Goal: Task Accomplishment & Management: Use online tool/utility

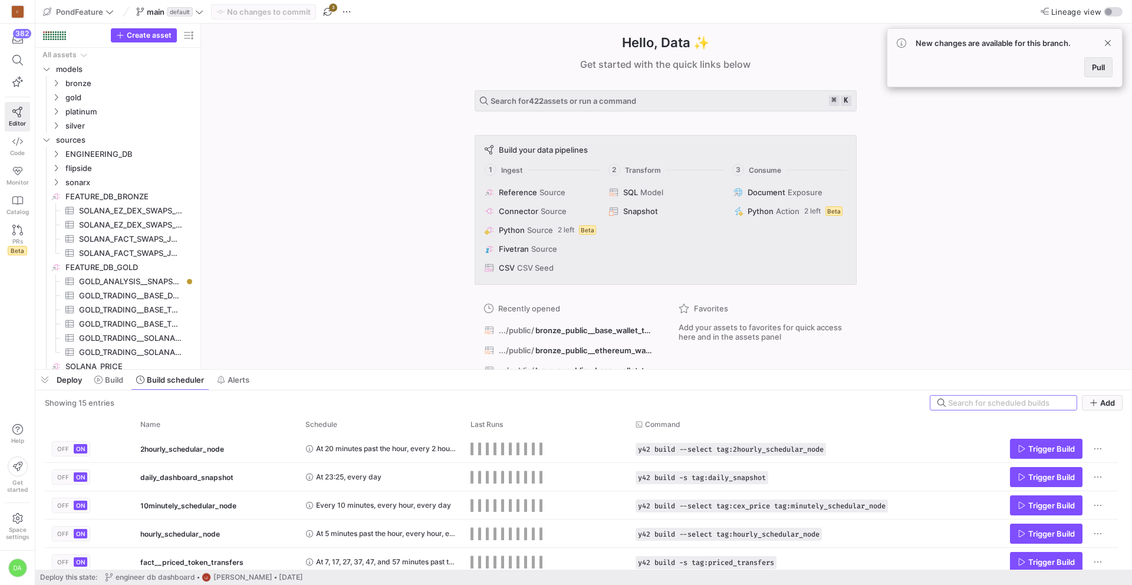
click at [1107, 64] on span at bounding box center [1098, 67] width 27 height 19
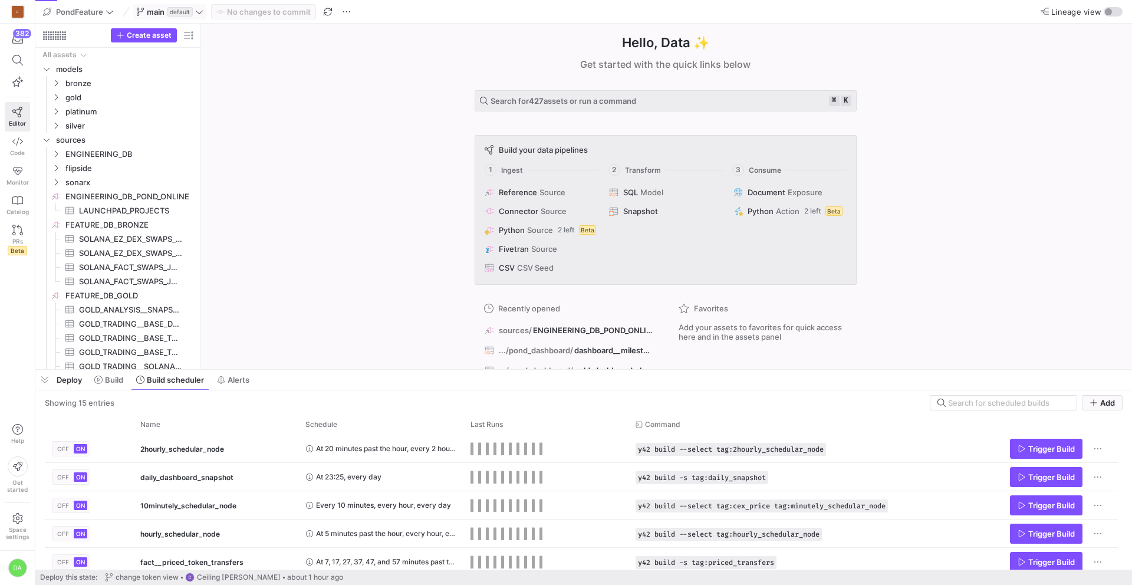
click at [199, 11] on icon at bounding box center [199, 12] width 8 height 8
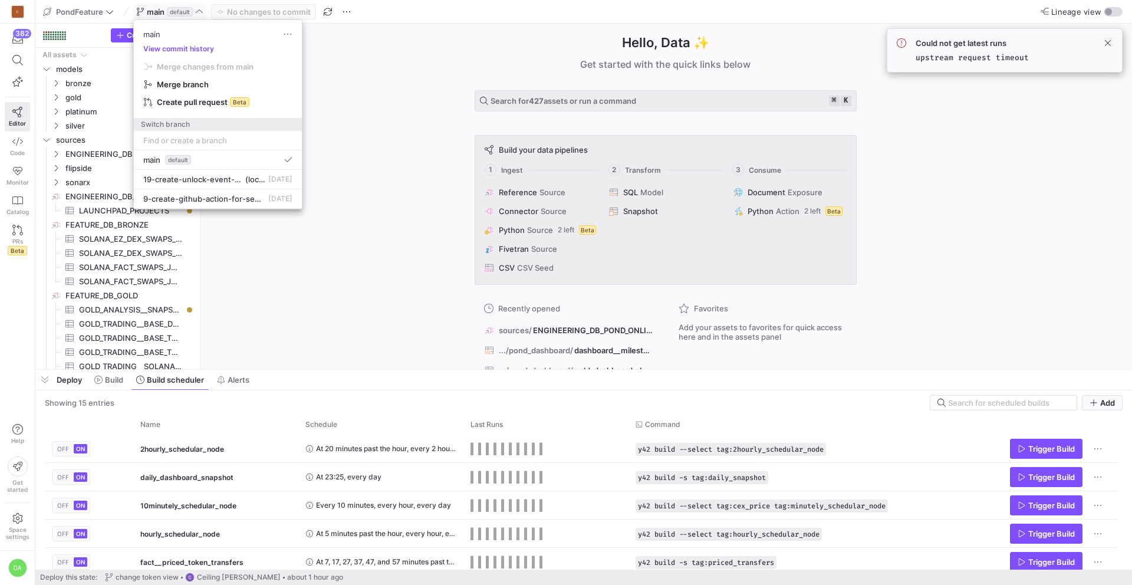
click at [199, 11] on div at bounding box center [566, 292] width 1132 height 585
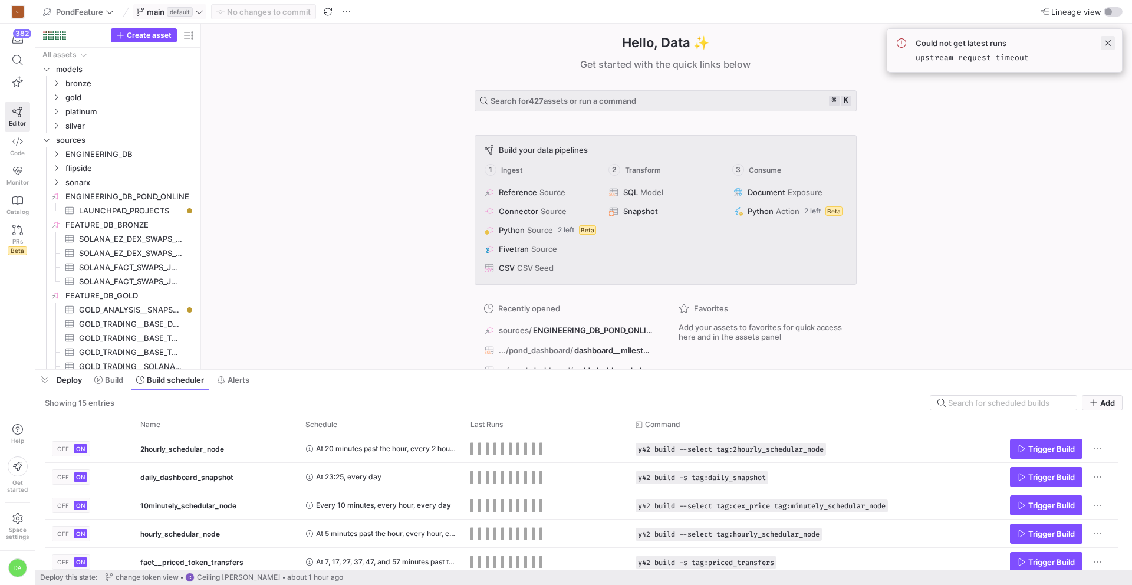
click at [1107, 41] on span at bounding box center [1108, 43] width 14 height 14
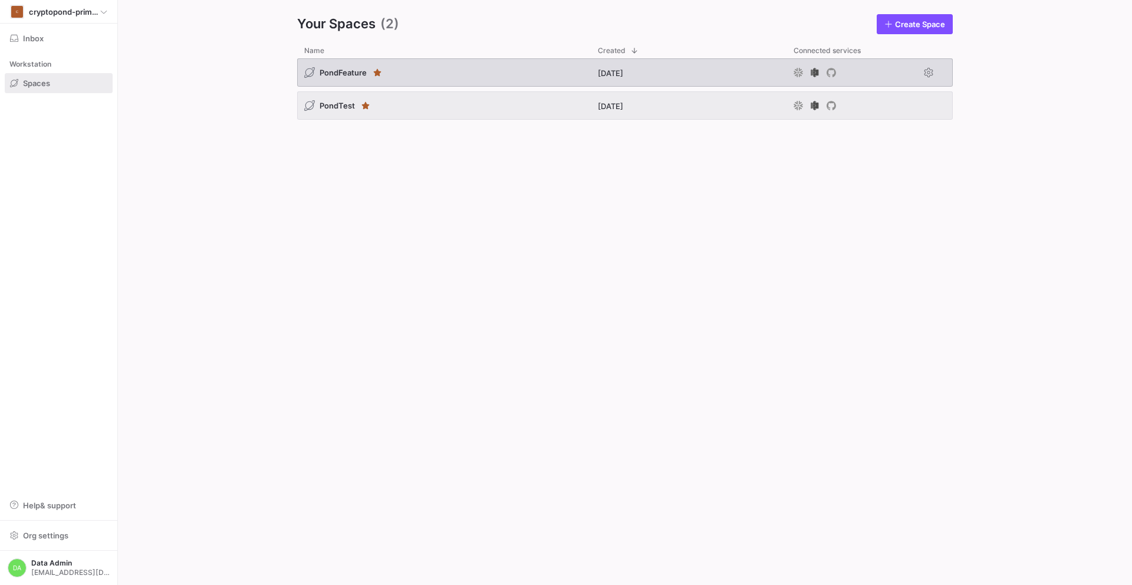
click at [356, 70] on span "PondFeature" at bounding box center [342, 72] width 47 height 9
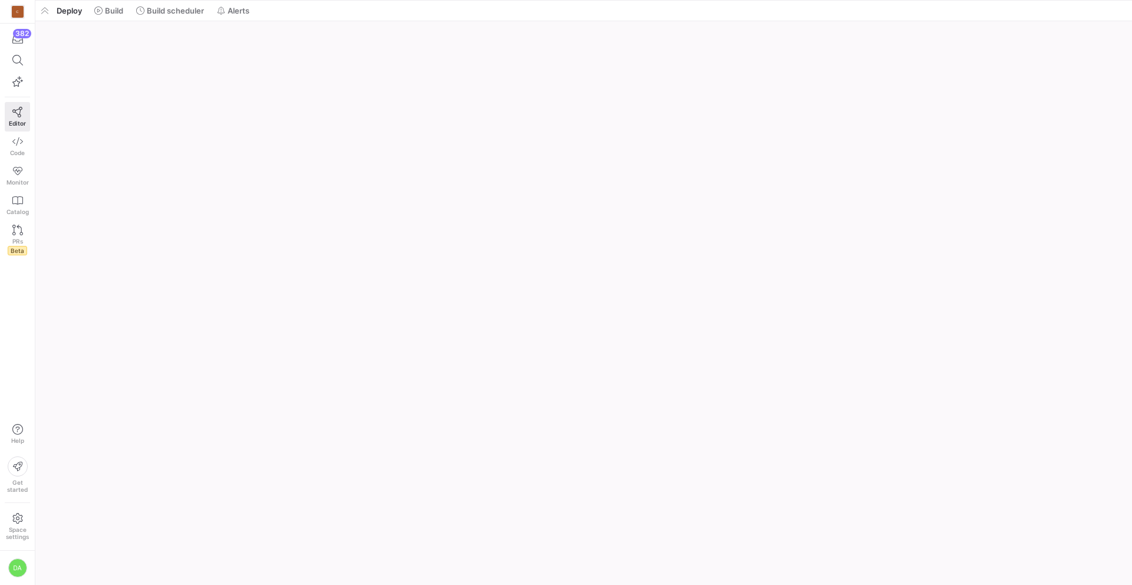
drag, startPoint x: 288, startPoint y: 564, endPoint x: 370, endPoint y: -52, distance: 621.4
click at [370, 0] on html "C 382 Editor Code Monitor Catalog PRs Beta Help Get started Space settings DA P…" at bounding box center [566, 292] width 1132 height 585
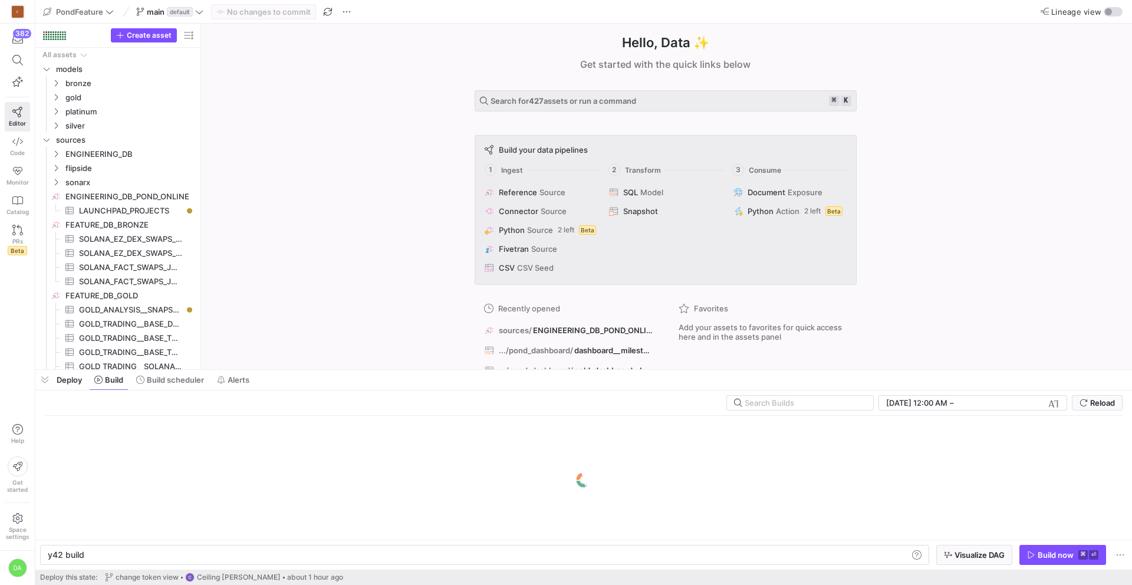
scroll to position [0, 35]
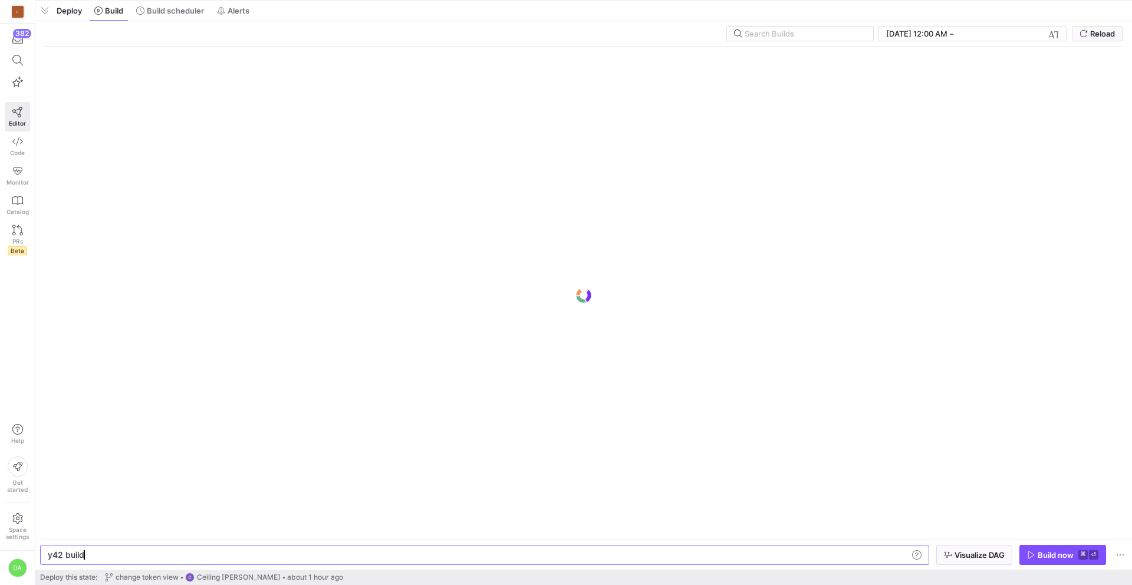
drag, startPoint x: 327, startPoint y: 370, endPoint x: 340, endPoint y: -52, distance: 422.3
click at [340, 0] on html "C 382 Editor Code Monitor Catalog PRs Beta Help Get started Space settings DA P…" at bounding box center [566, 292] width 1132 height 585
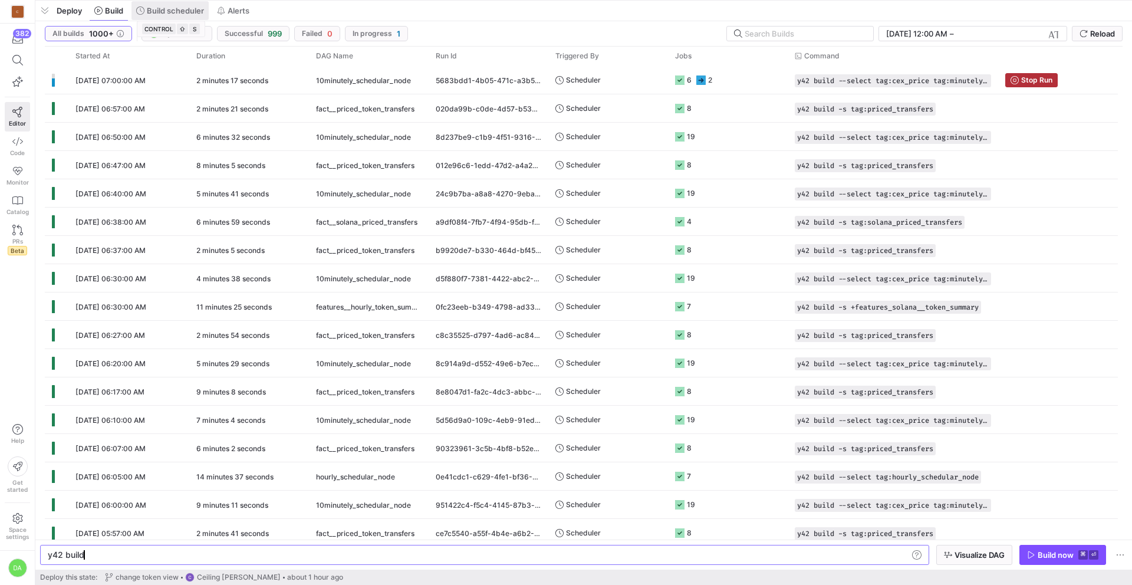
click at [170, 9] on span "Build scheduler" at bounding box center [175, 10] width 57 height 9
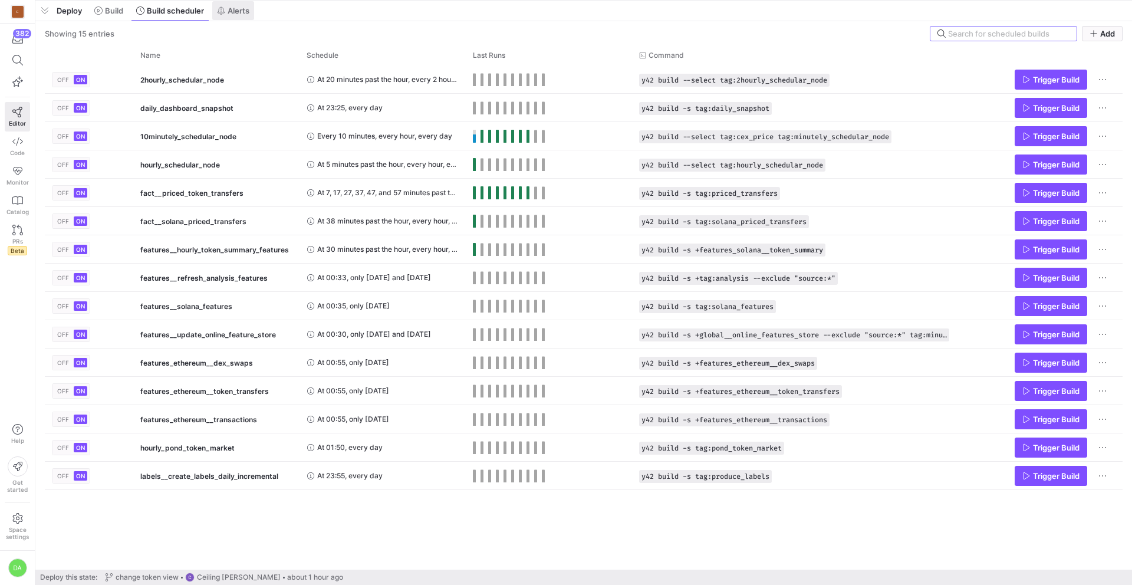
click at [240, 12] on span "Alerts" at bounding box center [239, 10] width 22 height 9
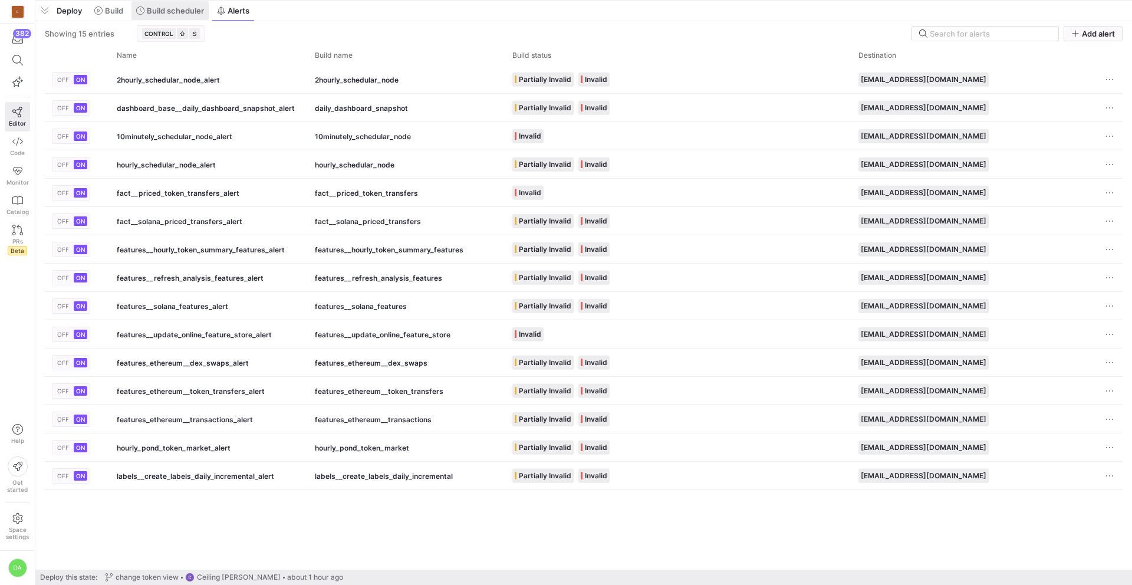
click at [180, 11] on span "Build scheduler" at bounding box center [175, 10] width 57 height 9
